Goal: Task Accomplishment & Management: Manage account settings

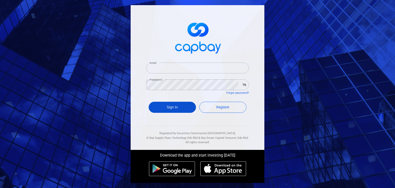
type input "[EMAIL_ADDRESS][DOMAIN_NAME]"
click at [176, 112] on button "Sign In" at bounding box center [172, 107] width 47 height 11
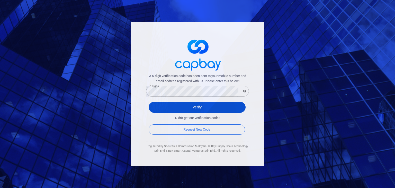
click at [164, 106] on button "Verify" at bounding box center [197, 107] width 97 height 11
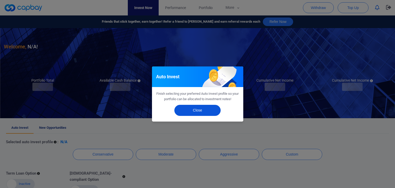
click at [188, 111] on button "Close" at bounding box center [197, 110] width 46 height 11
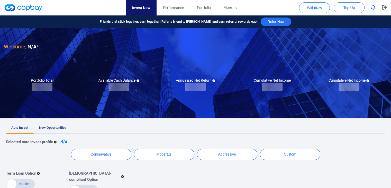
click at [68, 130] on link "New Opportunities" at bounding box center [53, 127] width 38 height 11
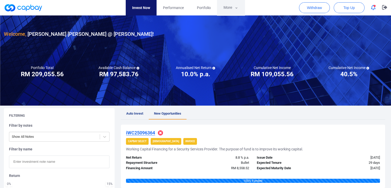
click at [231, 9] on button "More" at bounding box center [231, 7] width 28 height 15
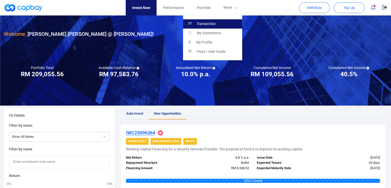
click at [226, 23] on link "Transaction" at bounding box center [212, 23] width 59 height 9
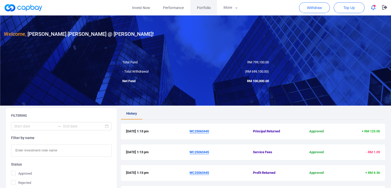
click at [201, 9] on span "Portfolio" at bounding box center [204, 8] width 14 height 6
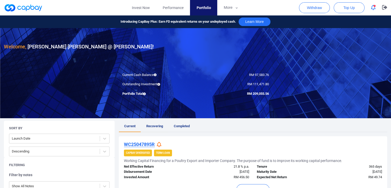
click at [159, 124] on span "Recovering" at bounding box center [154, 126] width 17 height 4
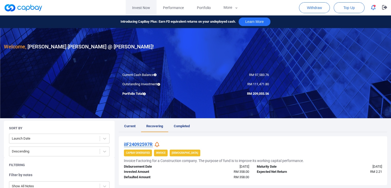
click at [147, 7] on link "Invest Now" at bounding box center [141, 7] width 31 height 15
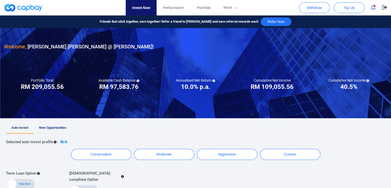
click at [372, 8] on icon "button" at bounding box center [373, 7] width 5 height 5
click at [66, 125] on link "New Opportunities" at bounding box center [53, 127] width 38 height 11
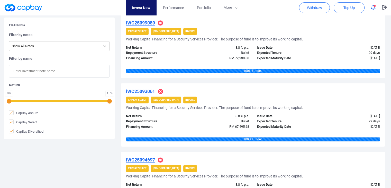
scroll to position [643, 0]
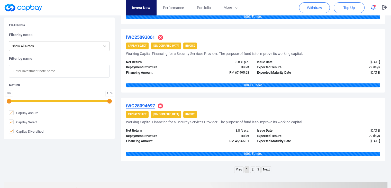
click at [267, 168] on link "Next" at bounding box center [266, 169] width 9 height 6
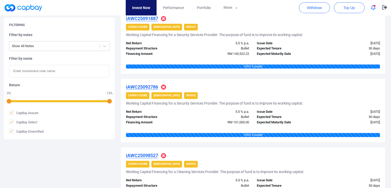
scroll to position [669, 0]
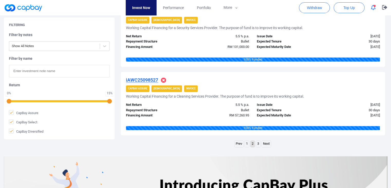
click at [267, 143] on link "Next" at bounding box center [266, 144] width 9 height 6
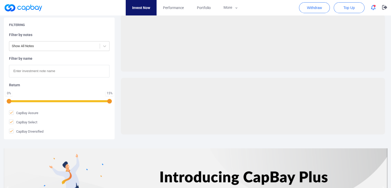
scroll to position [53, 0]
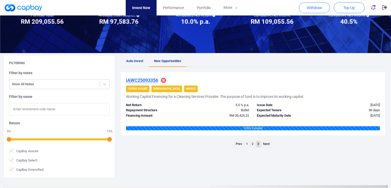
click at [248, 144] on link "1" at bounding box center [247, 144] width 4 height 6
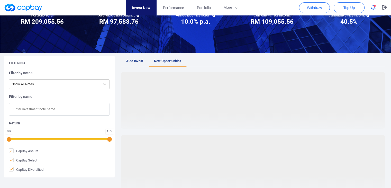
click at [248, 144] on rect at bounding box center [253, 163] width 265 height 57
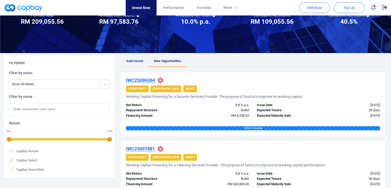
click at [132, 60] on span "Auto Invest" at bounding box center [134, 61] width 17 height 4
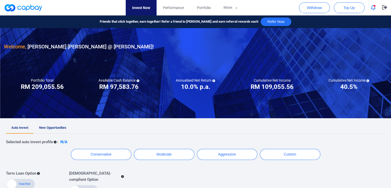
scroll to position [77, 0]
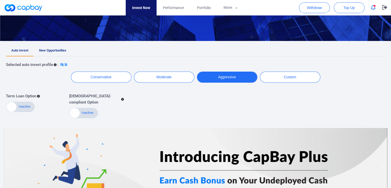
click at [228, 74] on button "Aggressive" at bounding box center [227, 77] width 60 height 11
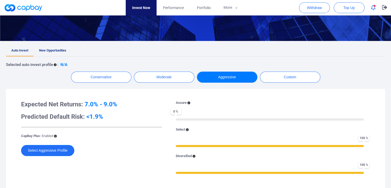
click at [63, 147] on button "Select Aggressive Profile" at bounding box center [47, 150] width 53 height 11
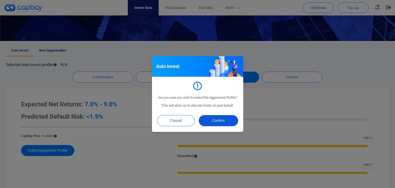
click at [222, 117] on button "Confirm" at bounding box center [218, 120] width 39 height 11
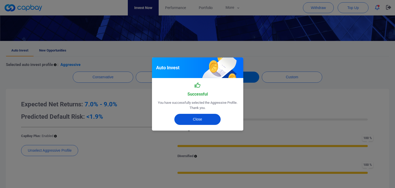
click at [180, 117] on button "Close" at bounding box center [197, 119] width 46 height 11
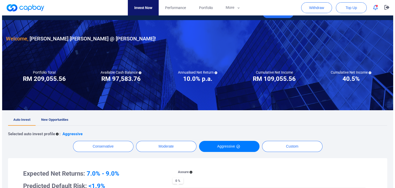
scroll to position [0, 0]
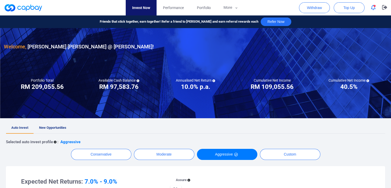
click at [375, 6] on span "button" at bounding box center [375, 6] width 2 height 2
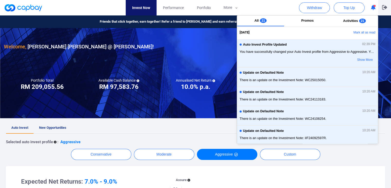
click at [387, 7] on icon "button" at bounding box center [384, 7] width 5 height 5
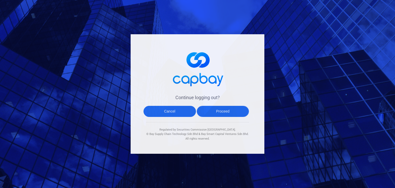
click at [217, 110] on button "Proceed" at bounding box center [223, 111] width 53 height 11
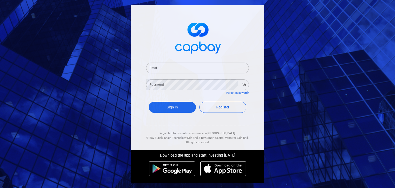
type input "[EMAIL_ADDRESS][DOMAIN_NAME]"
click at [162, 106] on button "Sign In" at bounding box center [172, 107] width 47 height 11
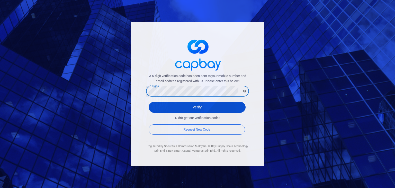
click at [166, 106] on button "Verify" at bounding box center [197, 107] width 97 height 11
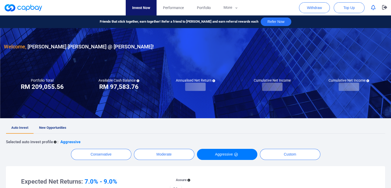
click at [375, 8] on icon "button" at bounding box center [373, 7] width 5 height 5
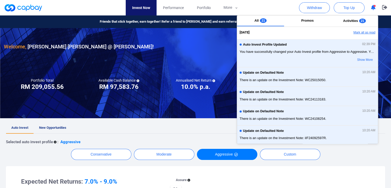
click at [367, 32] on button "Mark all as read" at bounding box center [350, 32] width 55 height 9
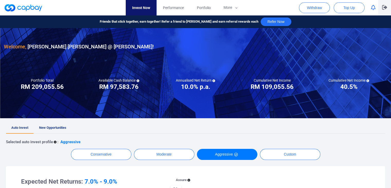
click at [387, 6] on icon "button" at bounding box center [384, 7] width 5 height 5
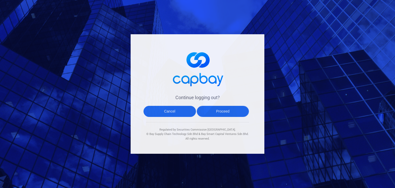
click at [235, 111] on button "Proceed" at bounding box center [223, 111] width 53 height 11
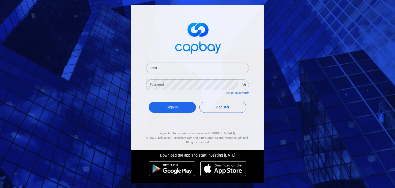
type input "[EMAIL_ADDRESS][DOMAIN_NAME]"
